Goal: Use online tool/utility: Utilize a website feature to perform a specific function

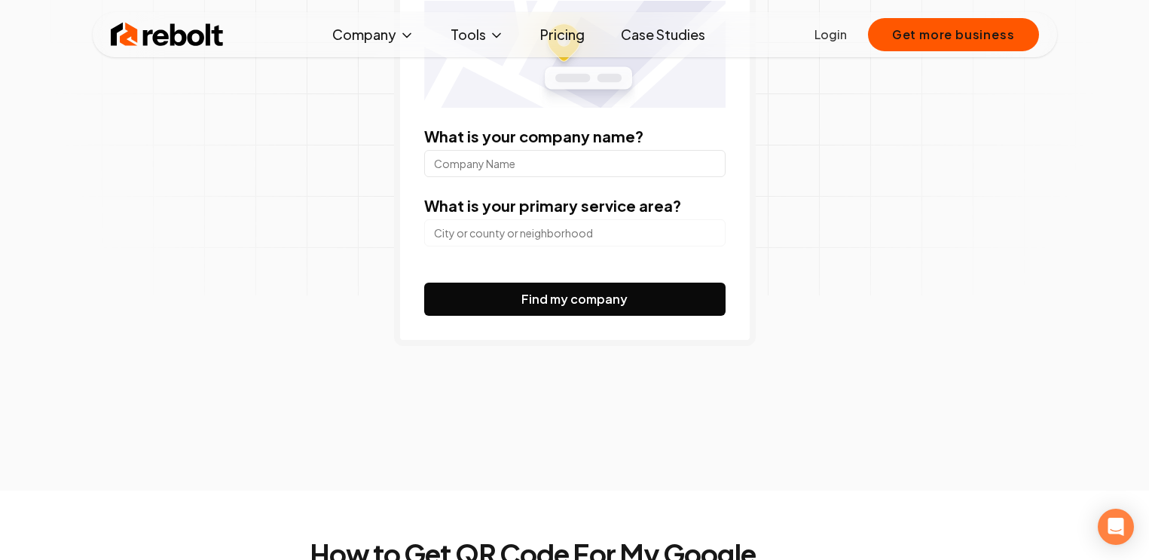
scroll to position [262, 0]
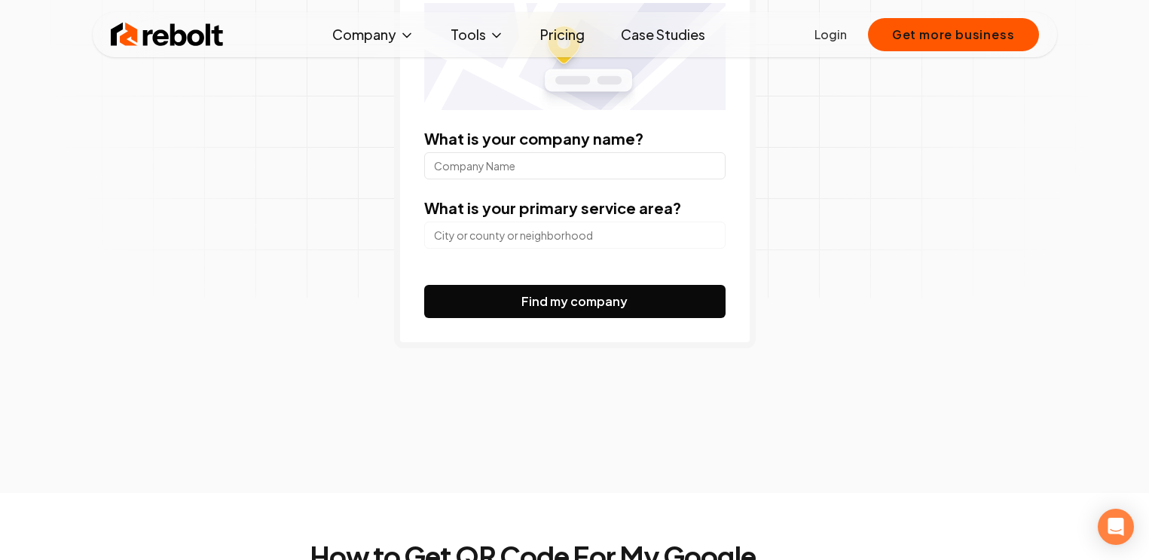
click at [599, 169] on input "What is your company name?" at bounding box center [574, 165] width 301 height 27
type input "Evolve Esthetique"
click at [631, 234] on input "search" at bounding box center [574, 234] width 301 height 27
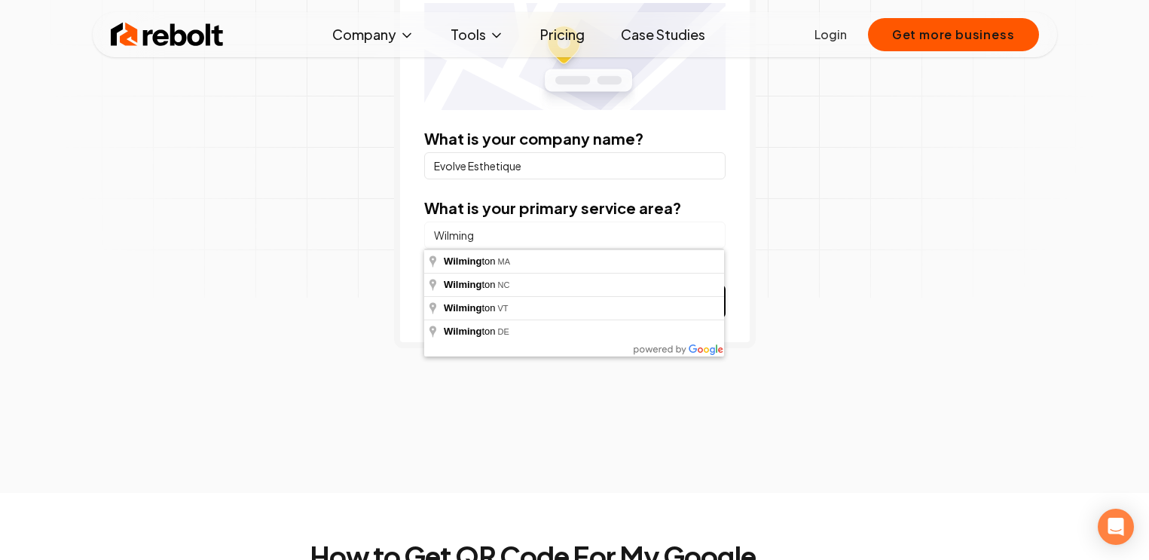
type input "Wilmington, [GEOGRAPHIC_DATA]"
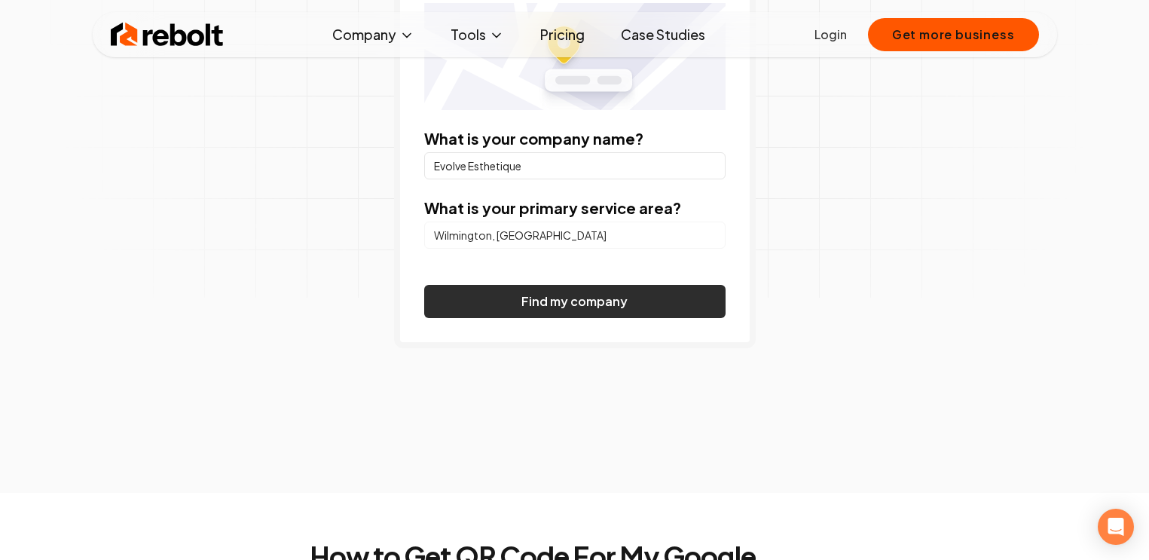
click at [629, 295] on button "Find my company" at bounding box center [574, 301] width 301 height 33
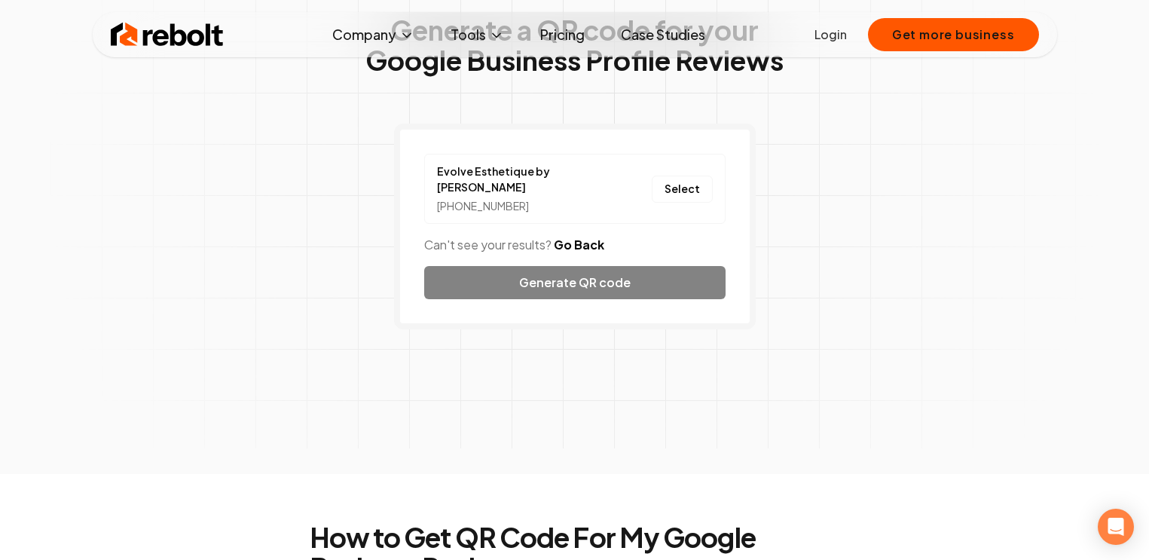
scroll to position [105, 0]
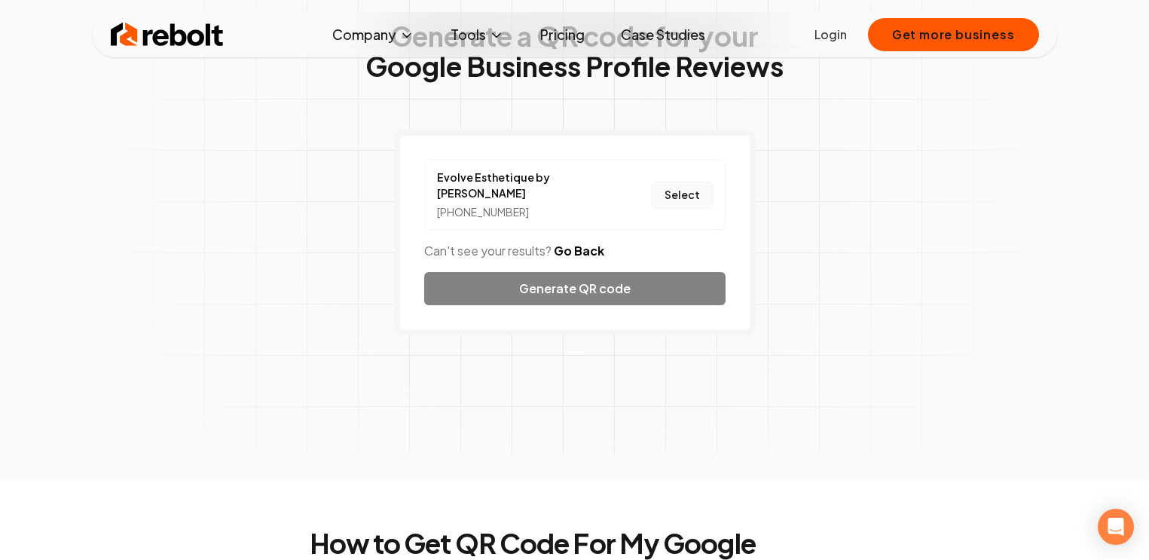
click at [685, 189] on button "Select" at bounding box center [682, 195] width 61 height 27
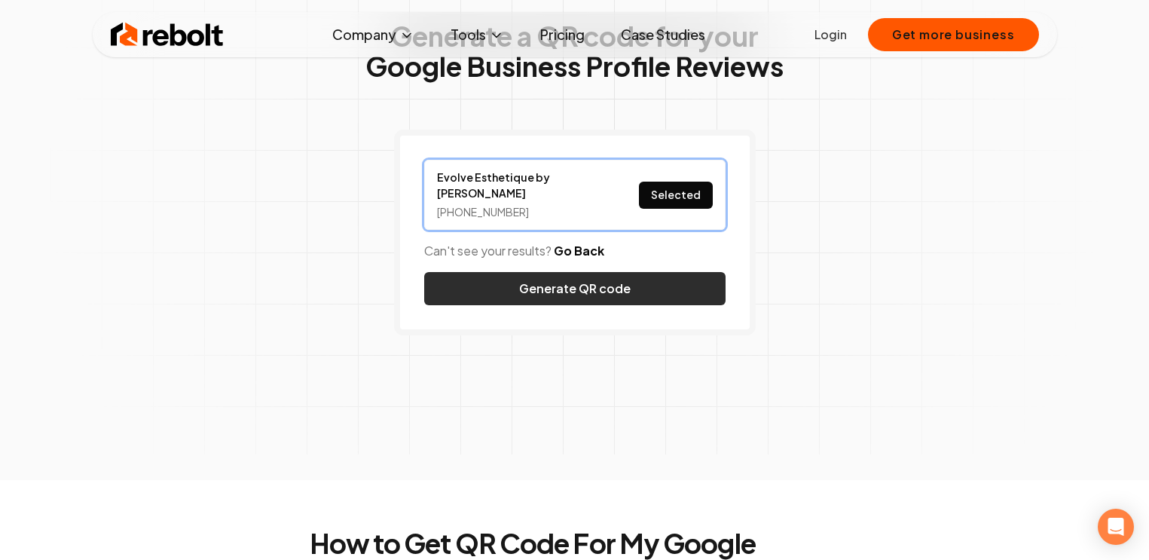
click at [637, 277] on button "Generate QR code" at bounding box center [574, 288] width 301 height 33
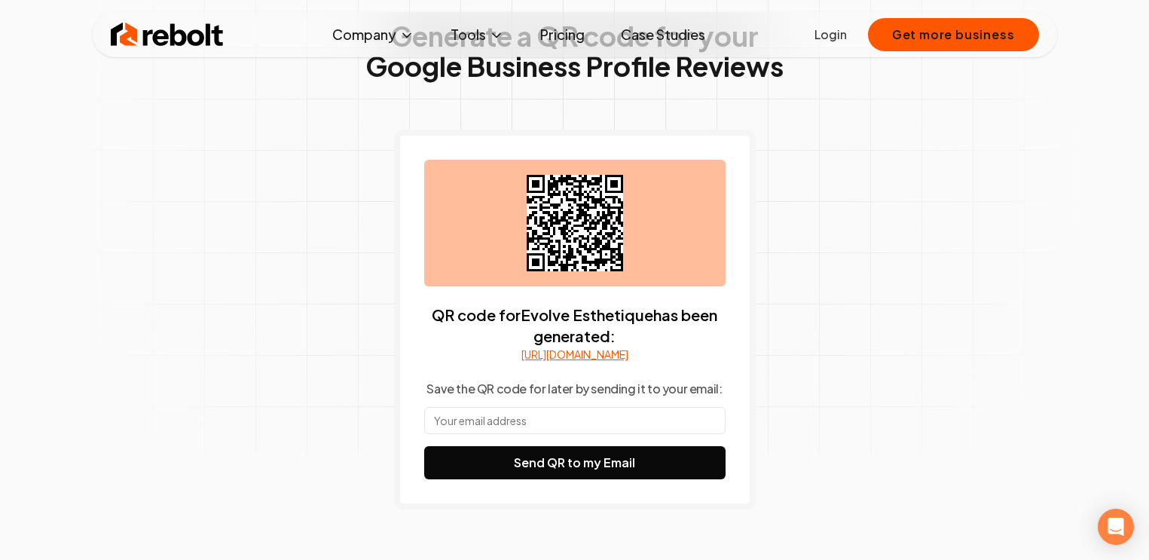
click at [621, 362] on link "[URL][DOMAIN_NAME]" at bounding box center [574, 354] width 107 height 15
click at [597, 434] on input "text" at bounding box center [574, 420] width 301 height 27
type input "[PERSON_NAME][EMAIL_ADDRESS][DOMAIN_NAME]"
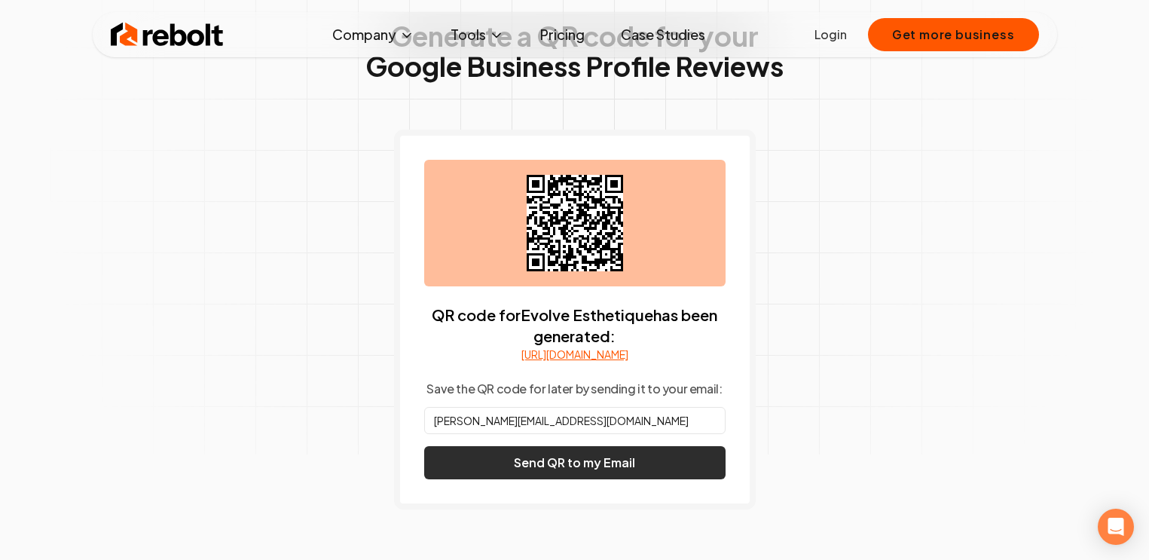
click at [628, 470] on button "Send QR to my Email" at bounding box center [574, 462] width 301 height 33
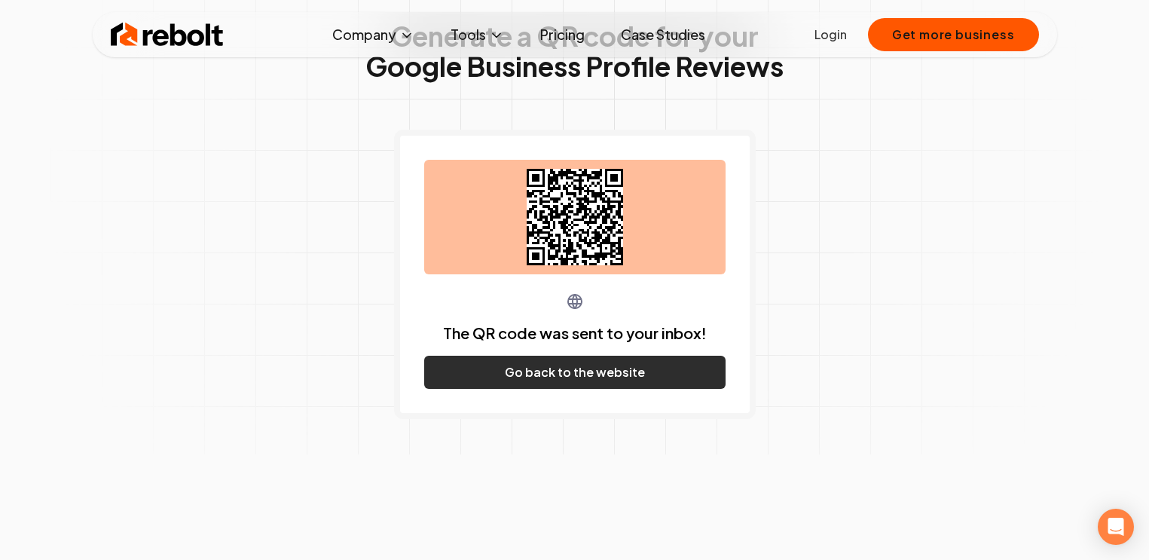
click at [603, 380] on button "Go back to the website" at bounding box center [574, 372] width 301 height 33
